Goal: Information Seeking & Learning: Learn about a topic

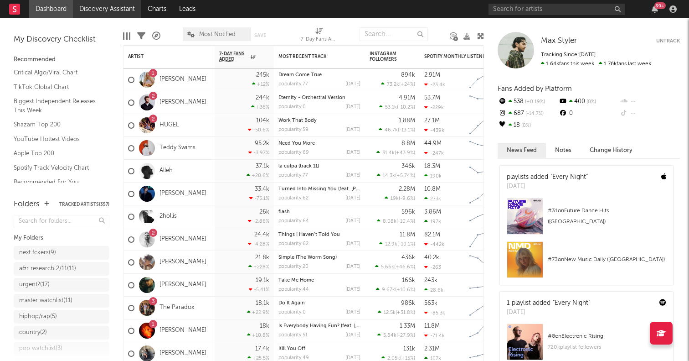
click at [115, 11] on link "Discovery Assistant" at bounding box center [107, 9] width 68 height 18
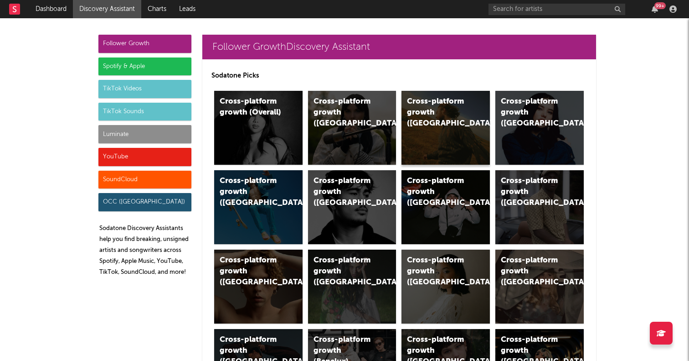
click at [464, 117] on div "Cross-platform growth ([GEOGRAPHIC_DATA])" at bounding box center [438, 112] width 62 height 33
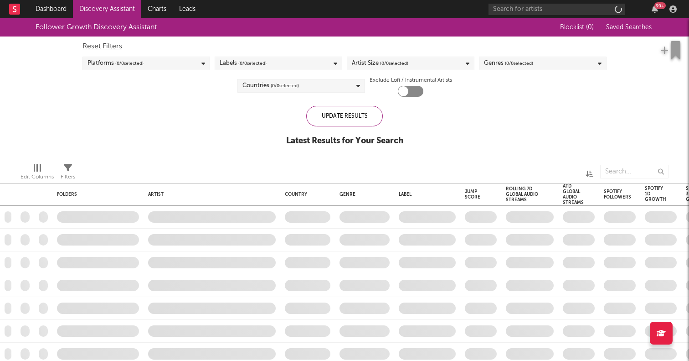
checkbox input "true"
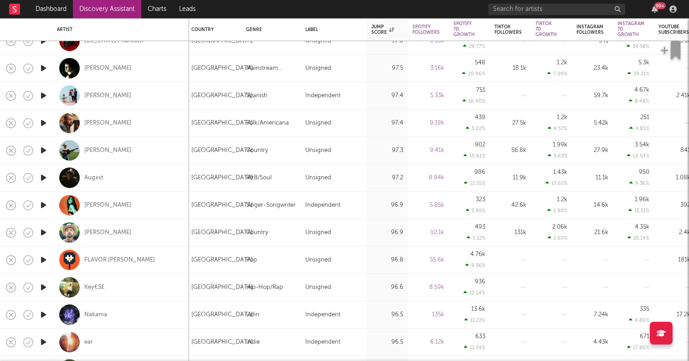
click at [42, 231] on icon "button" at bounding box center [44, 232] width 10 height 11
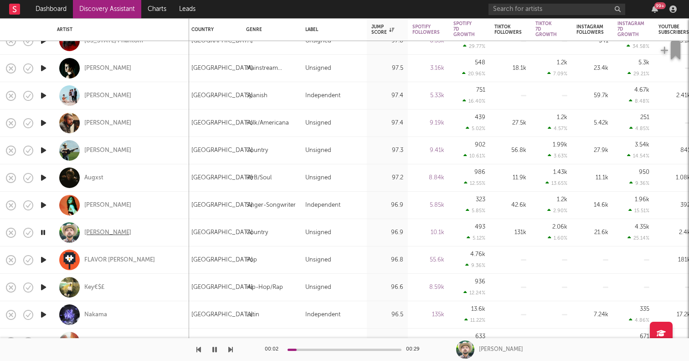
click at [100, 231] on div "[PERSON_NAME]" at bounding box center [107, 232] width 47 height 8
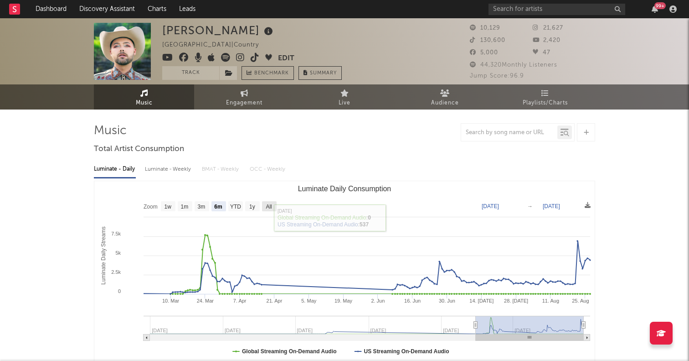
click at [271, 207] on text "All" at bounding box center [269, 206] width 6 height 6
select select "All"
type input "[DATE]"
